Goal: Transaction & Acquisition: Purchase product/service

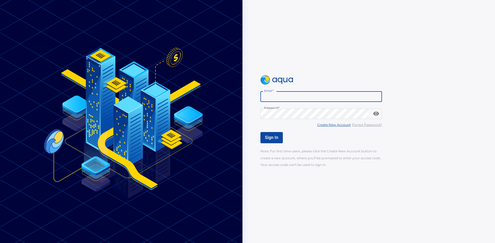
click at [281, 98] on input "Email   *" at bounding box center [322, 96] width 122 height 11
type input "**********"
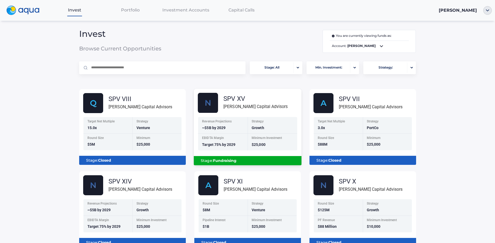
click at [247, 161] on div "Stage: Fundraising" at bounding box center [247, 160] width 99 height 9
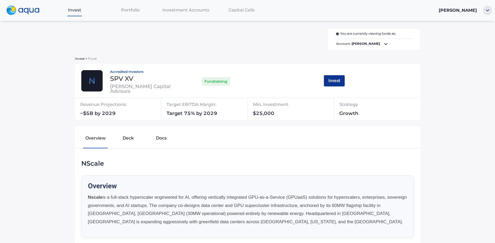
click at [329, 81] on button "Invest" at bounding box center [334, 80] width 21 height 11
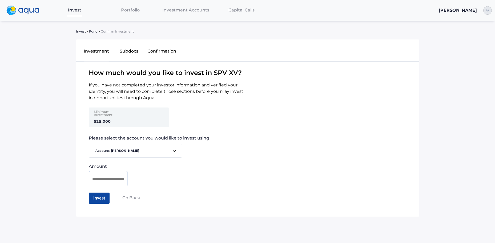
click at [108, 181] on input at bounding box center [108, 179] width 32 height 7
type input "*******"
click at [95, 200] on button "Invest" at bounding box center [99, 198] width 21 height 11
click at [95, 200] on button "Confirm Investment" at bounding box center [112, 198] width 47 height 11
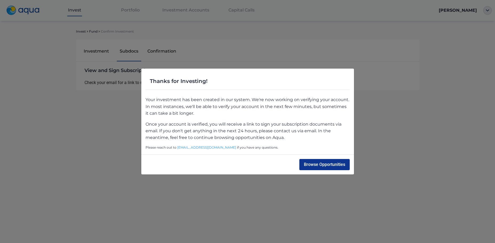
click at [324, 164] on button "Browse Opportunities" at bounding box center [325, 164] width 50 height 11
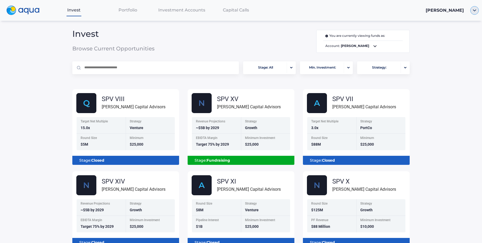
click at [473, 11] on img "button" at bounding box center [474, 10] width 9 height 9
click at [456, 58] on span "Logout" at bounding box center [452, 57] width 16 height 4
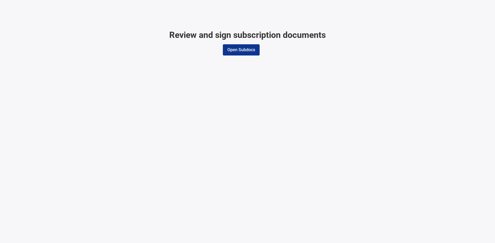
click at [239, 53] on button "Open Subdocs" at bounding box center [241, 49] width 37 height 11
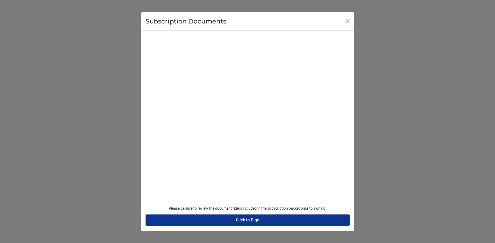
click at [262, 218] on button "Click to Sign" at bounding box center [248, 219] width 204 height 11
